Goal: Information Seeking & Learning: Learn about a topic

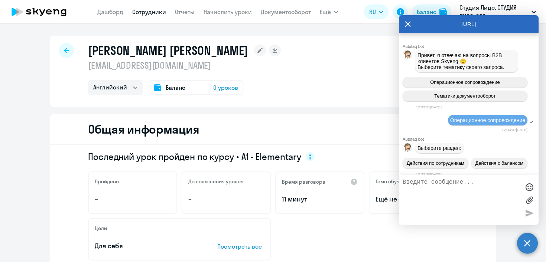
select select "english"
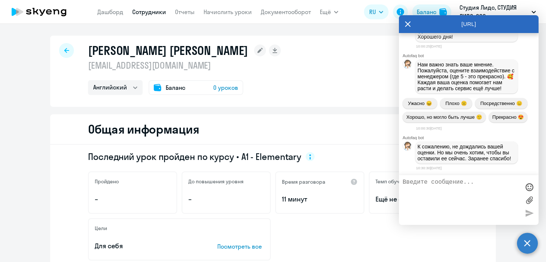
click at [46, 8] on icon at bounding box center [38, 12] width 65 height 19
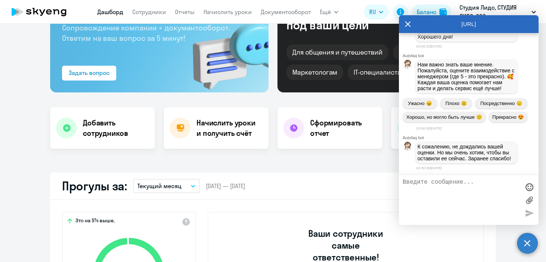
select select "30"
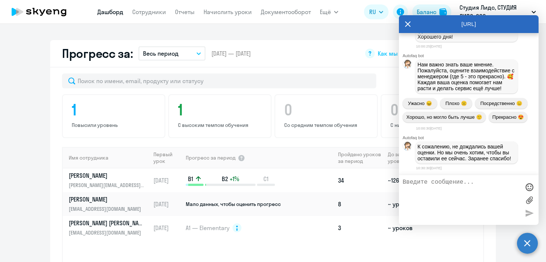
scroll to position [498, 0]
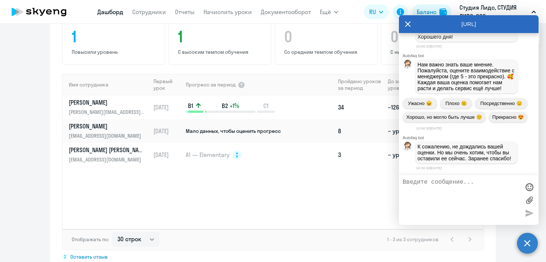
click at [406, 24] on icon at bounding box center [408, 24] width 6 height 18
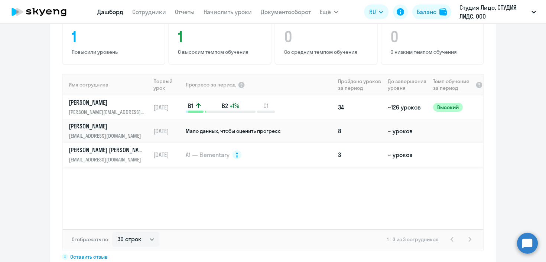
click at [252, 143] on td "A1 — Elementary" at bounding box center [260, 155] width 150 height 24
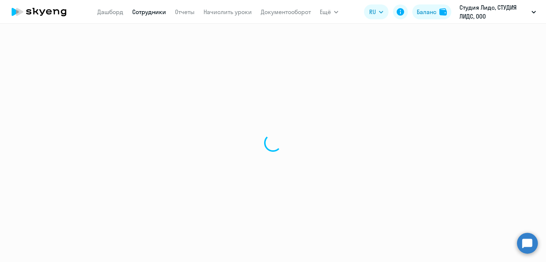
select select "english"
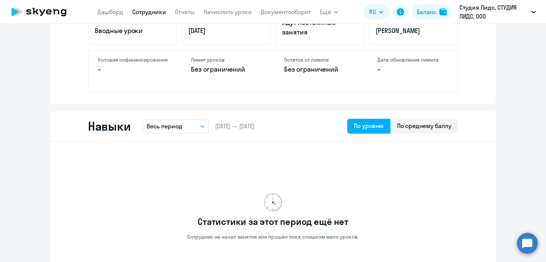
scroll to position [314, 0]
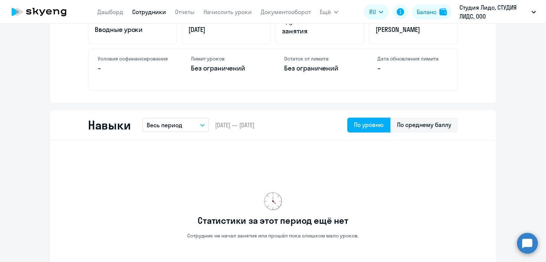
click at [200, 126] on button "Весь период" at bounding box center [175, 125] width 67 height 14
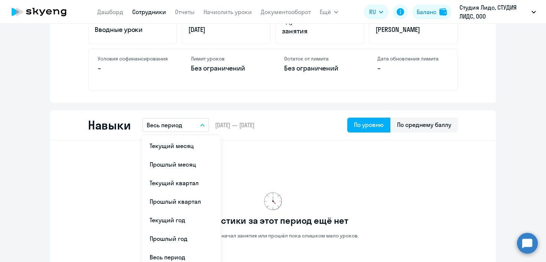
click at [200, 126] on button "Весь период" at bounding box center [175, 125] width 67 height 14
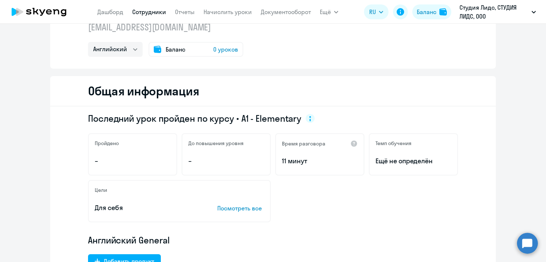
scroll to position [0, 0]
